Goal: Information Seeking & Learning: Learn about a topic

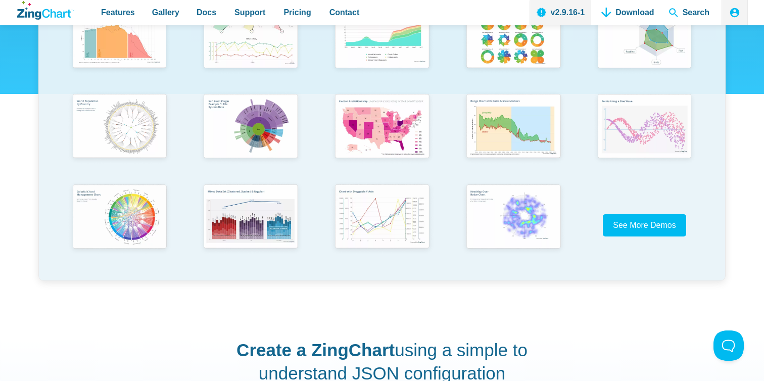
scroll to position [254, 0]
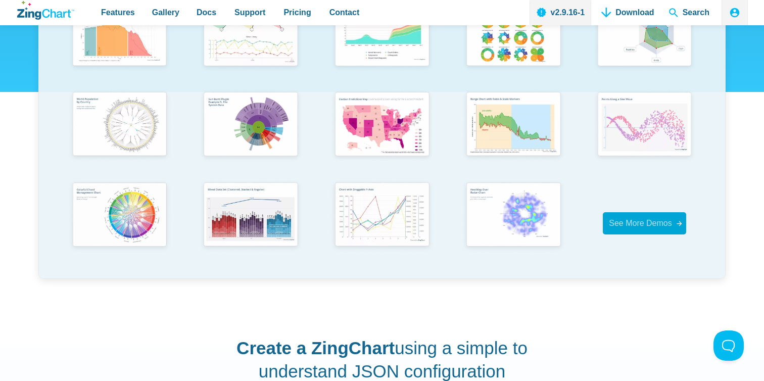
click at [642, 224] on span "See More Demos" at bounding box center [640, 223] width 63 height 9
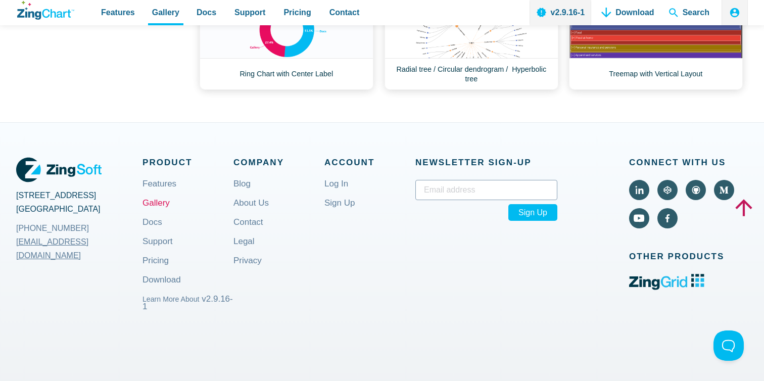
scroll to position [642, 0]
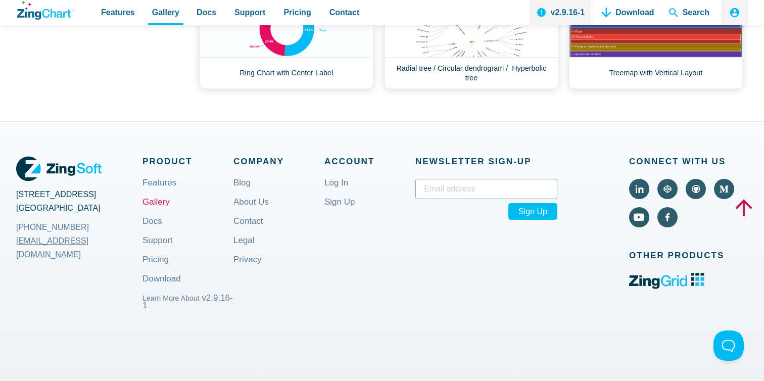
click at [163, 204] on link "Gallery" at bounding box center [156, 210] width 27 height 24
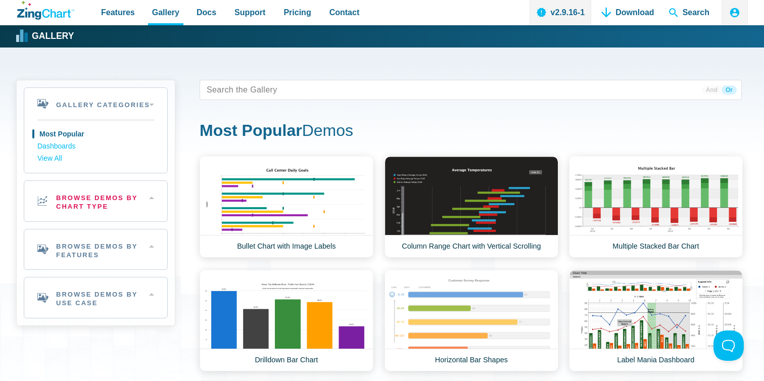
click at [124, 196] on h2 "Browse Demos By Chart Type" at bounding box center [95, 201] width 143 height 40
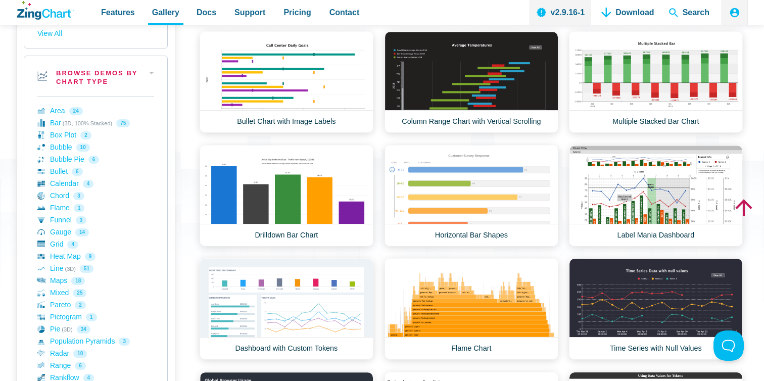
scroll to position [126, 0]
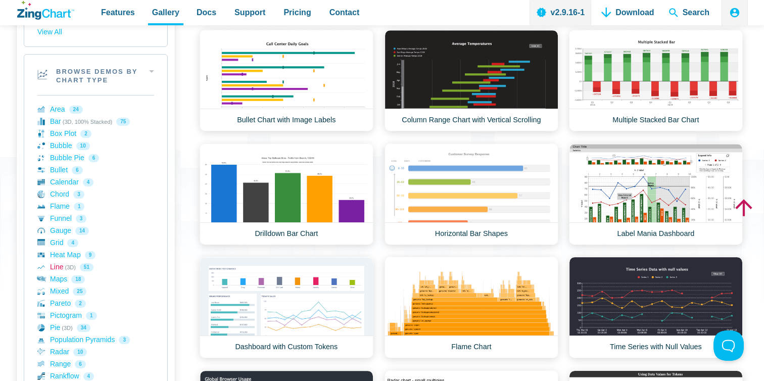
click at [64, 266] on link "Line (3D) 51" at bounding box center [95, 267] width 117 height 12
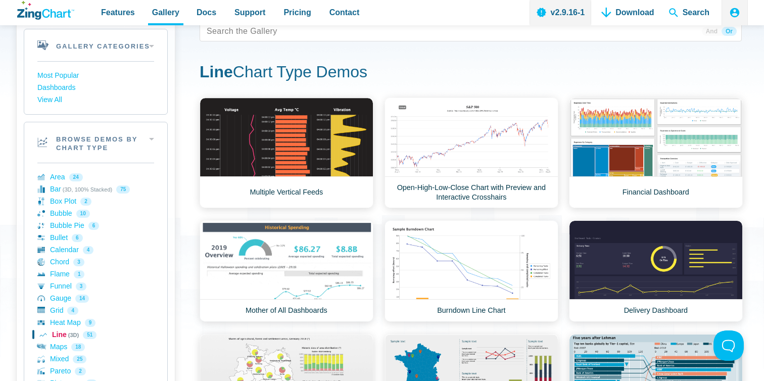
scroll to position [84, 0]
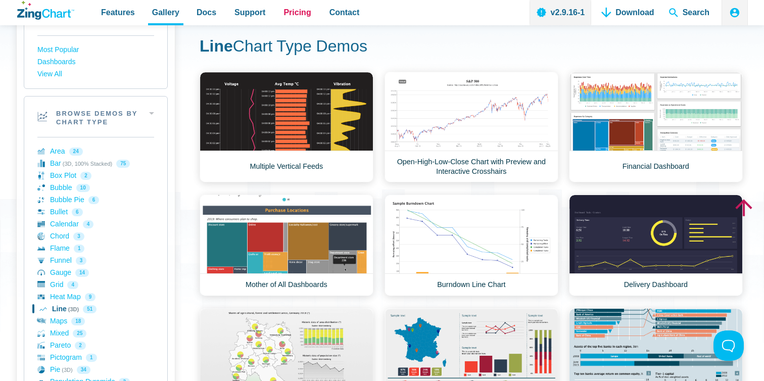
click at [297, 10] on span "Pricing" at bounding box center [297, 13] width 27 height 14
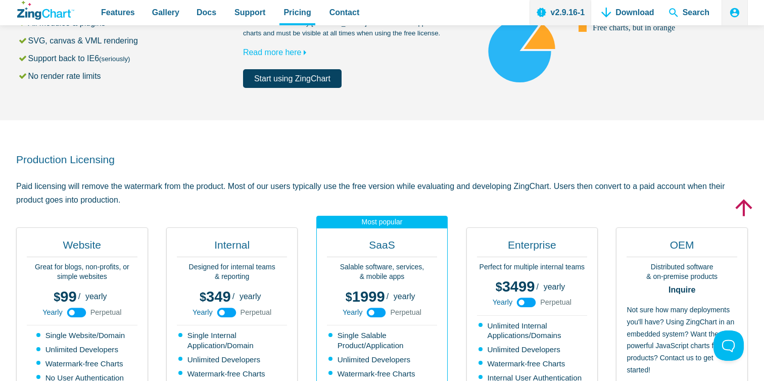
scroll to position [118, 0]
